Goal: Task Accomplishment & Management: Manage account settings

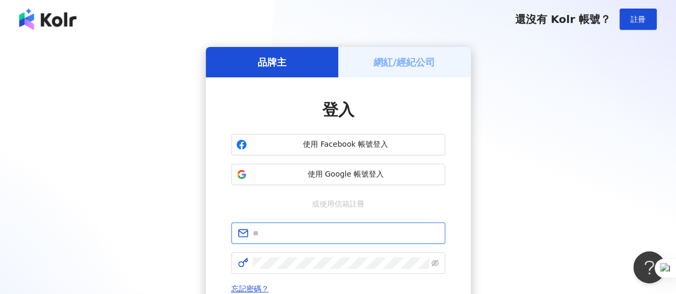
click at [295, 235] on input "text" at bounding box center [346, 234] width 186 height 12
type input "**********"
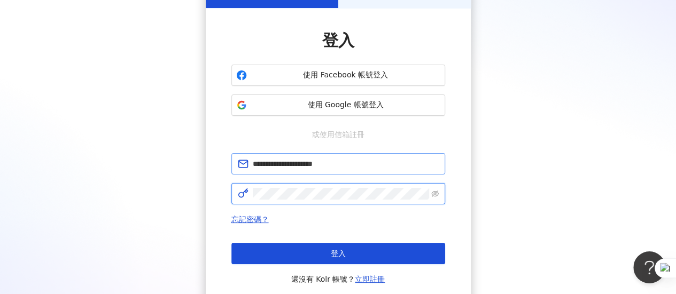
scroll to position [72, 0]
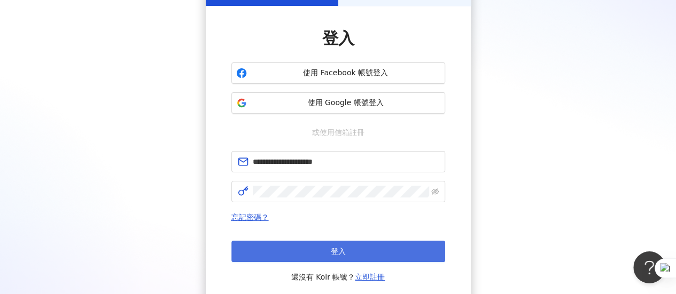
click at [301, 252] on button "登入" at bounding box center [338, 251] width 214 height 21
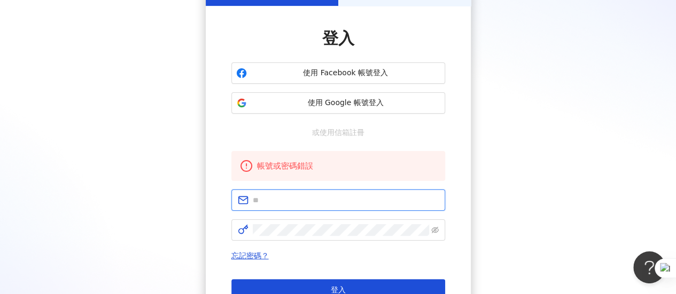
click at [305, 204] on input "text" at bounding box center [346, 200] width 186 height 12
type input "**********"
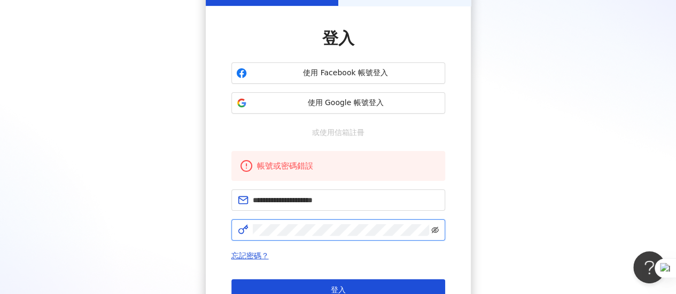
click at [434, 230] on icon "eye-invisible" at bounding box center [434, 230] width 7 height 6
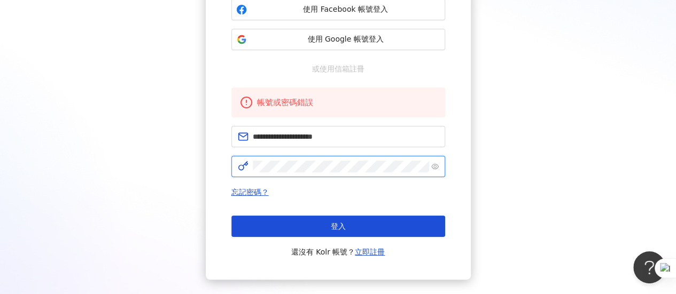
scroll to position [136, 0]
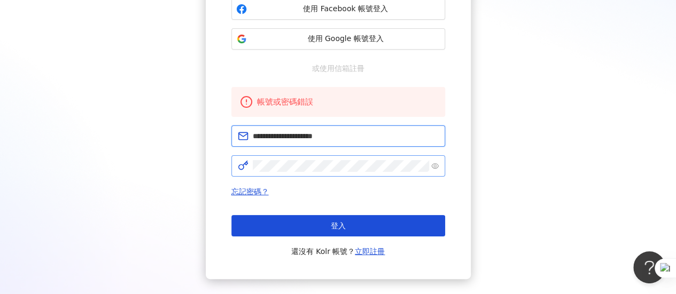
click at [359, 139] on input "**********" at bounding box center [346, 136] width 186 height 12
click at [334, 173] on span at bounding box center [338, 165] width 214 height 21
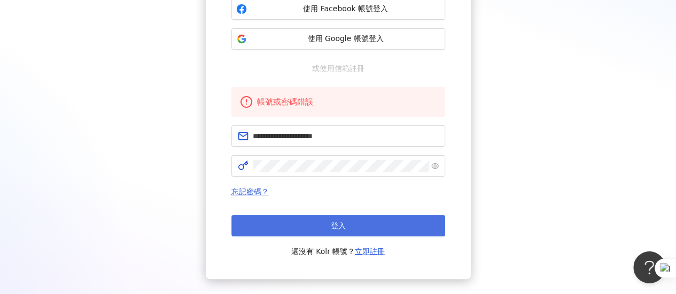
click at [331, 227] on span "登入" at bounding box center [338, 226] width 15 height 9
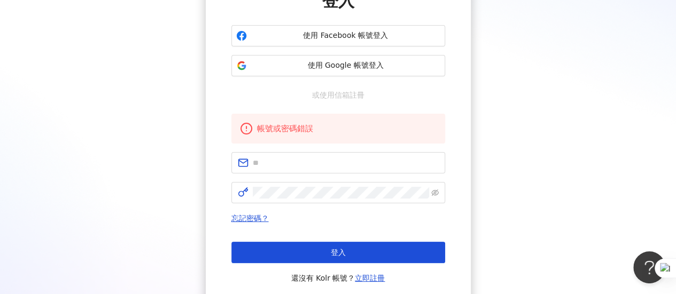
scroll to position [107, 0]
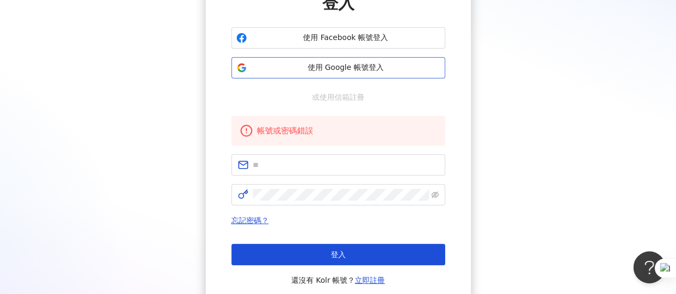
click at [372, 65] on span "使用 Google 帳號登入" at bounding box center [345, 68] width 189 height 11
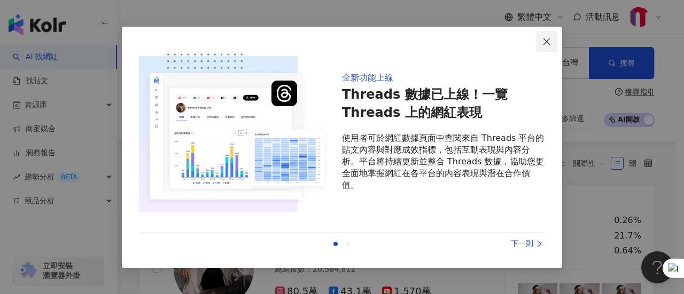
click at [545, 39] on icon "close" at bounding box center [546, 41] width 9 height 9
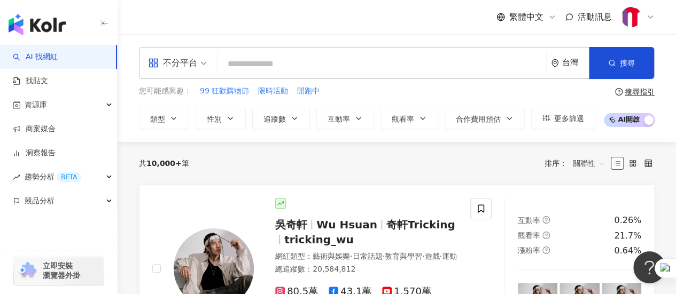
click at [645, 12] on div at bounding box center [637, 16] width 34 height 21
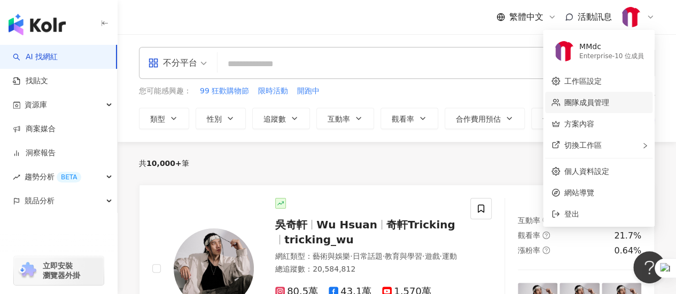
click at [580, 102] on link "團隊成員管理" at bounding box center [586, 102] width 45 height 9
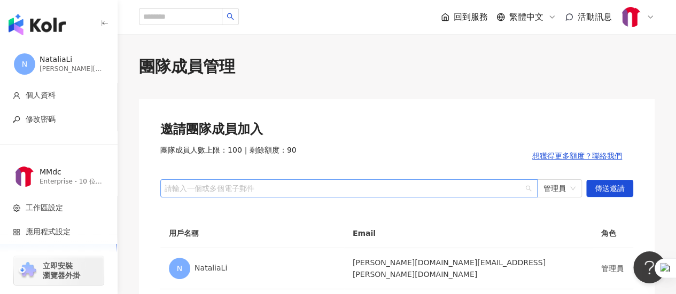
click at [459, 191] on div at bounding box center [343, 188] width 362 height 8
type input "**********"
drag, startPoint x: 564, startPoint y: 198, endPoint x: 561, endPoint y: 191, distance: 8.1
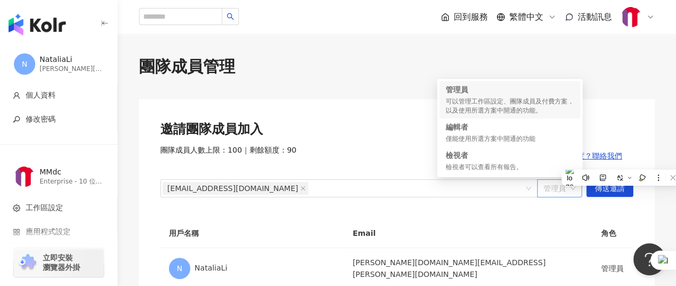
click at [561, 191] on span "管理員" at bounding box center [559, 188] width 32 height 17
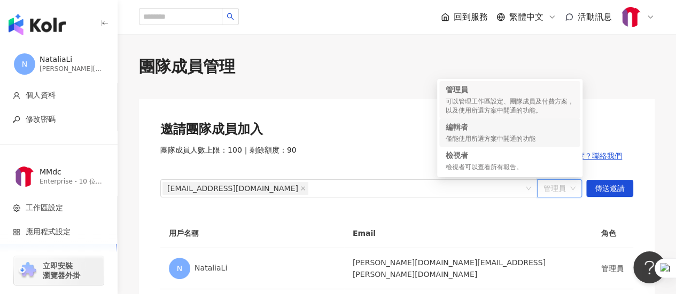
click at [514, 132] on div "編輯者" at bounding box center [510, 127] width 128 height 11
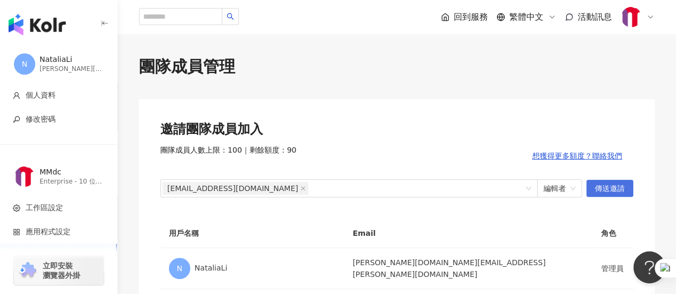
click at [606, 185] on span "傳送邀請" at bounding box center [610, 189] width 30 height 17
